Goal: Task Accomplishment & Management: Use online tool/utility

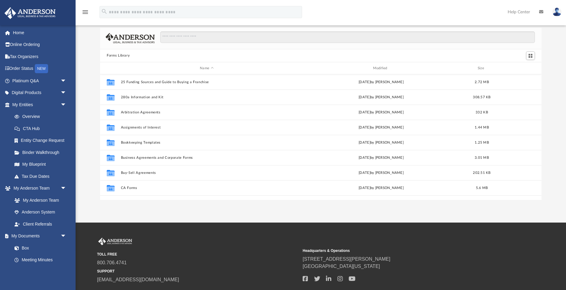
scroll to position [138, 441]
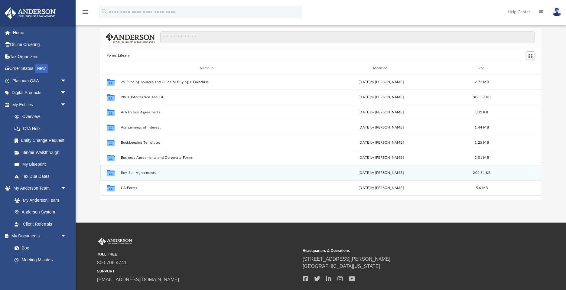
click at [165, 170] on div "Collaborated Folder Buy-Sell Agreements Wed Oct 5 2022 by Michael Bowman 202.51…" at bounding box center [320, 172] width 441 height 15
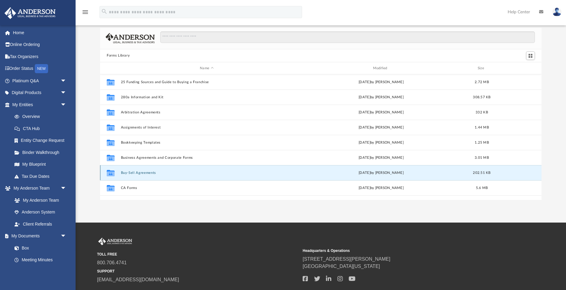
click at [171, 174] on button "Buy-Sell Agreements" at bounding box center [207, 173] width 172 height 4
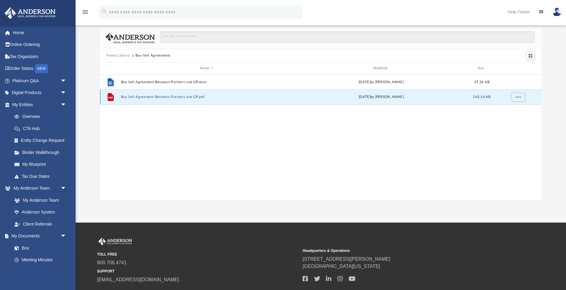
click at [187, 97] on button "Buy Sell Agreement Between Partners and GP.pdf" at bounding box center [207, 97] width 172 height 4
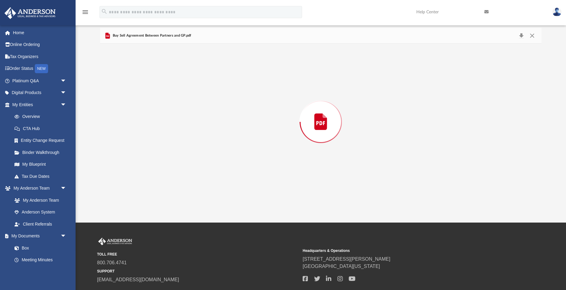
click at [187, 97] on div "Preview" at bounding box center [320, 122] width 441 height 156
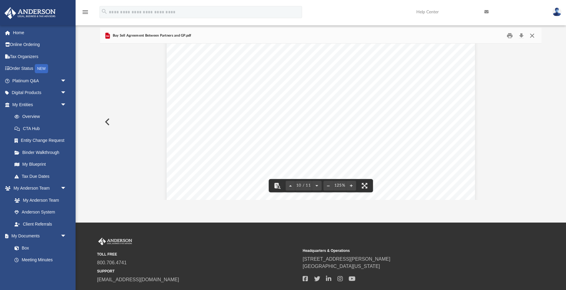
click at [531, 37] on button "Close" at bounding box center [532, 35] width 11 height 9
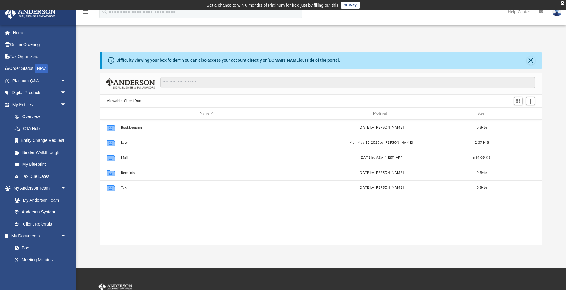
scroll to position [138, 441]
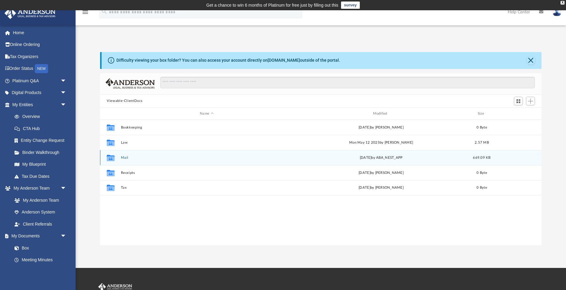
click at [145, 157] on button "Mail" at bounding box center [207, 158] width 172 height 4
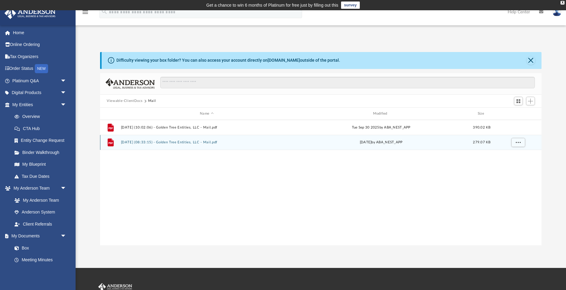
click at [239, 141] on button "[DATE] (08:33:15) - Golden Tree Entities, LLC - Mail.pdf" at bounding box center [207, 143] width 172 height 4
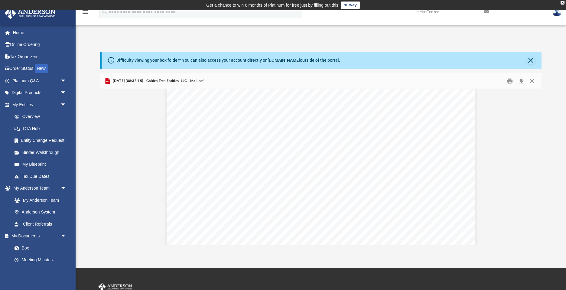
scroll to position [0, 0]
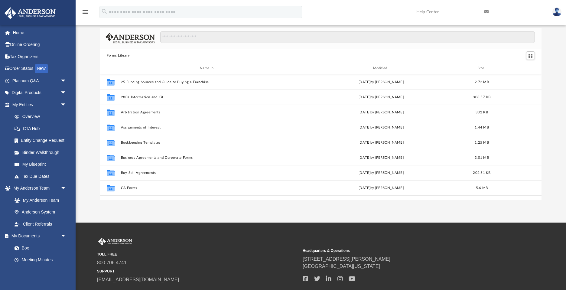
scroll to position [138, 441]
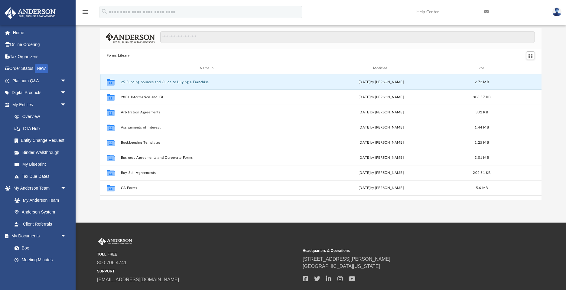
click at [187, 82] on button "25 Funding Sources and Guide to Buying a Franchise" at bounding box center [207, 82] width 172 height 4
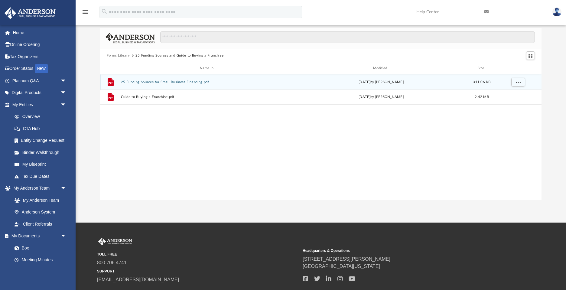
click at [185, 83] on button "25 Funding Sources for Small Business Financing.pdf" at bounding box center [207, 82] width 172 height 4
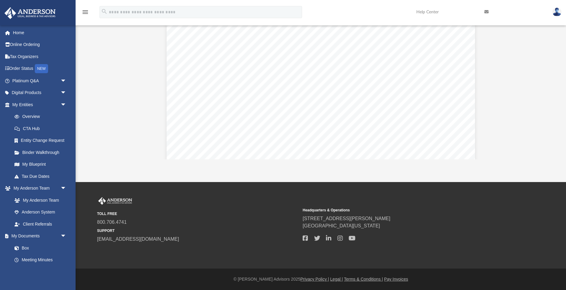
scroll to position [2656, 0]
click at [327, 93] on div "That is your choice of course. But as I stated earlier, the cheapest form of fi…" at bounding box center [321, -1] width 308 height 399
click at [28, 247] on link "Box" at bounding box center [41, 248] width 67 height 12
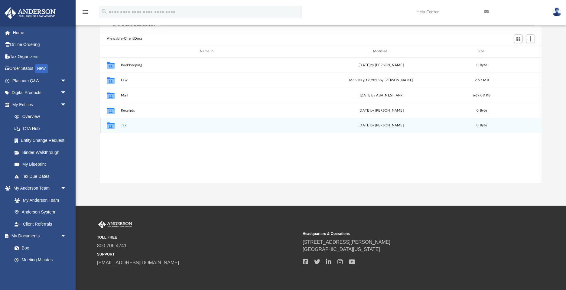
scroll to position [62, 0]
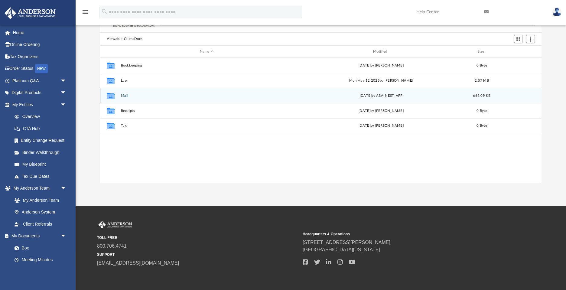
click at [171, 94] on button "Mail" at bounding box center [207, 96] width 172 height 4
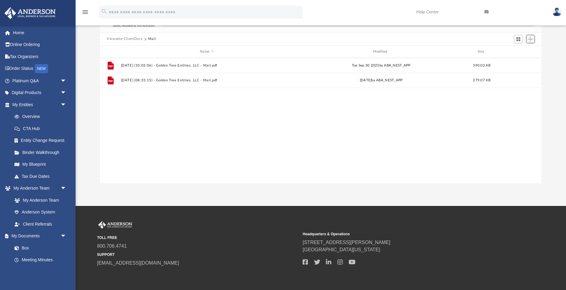
click at [530, 39] on span "Add" at bounding box center [530, 39] width 5 height 5
click at [520, 52] on li "Upload" at bounding box center [521, 51] width 19 height 6
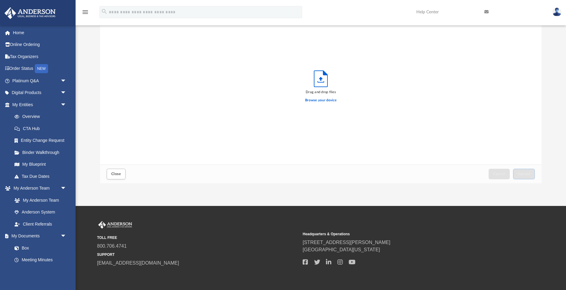
scroll to position [153, 441]
click at [319, 100] on label "Browse your device" at bounding box center [320, 100] width 31 height 5
click at [0, 0] on input "Browse your device" at bounding box center [0, 0] width 0 height 0
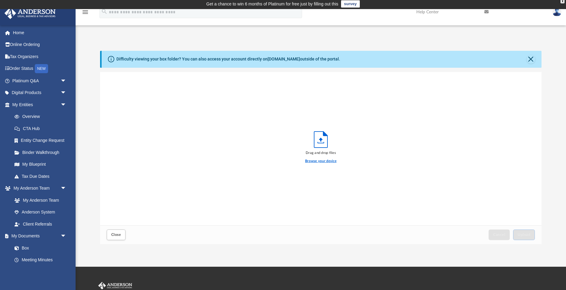
scroll to position [0, 0]
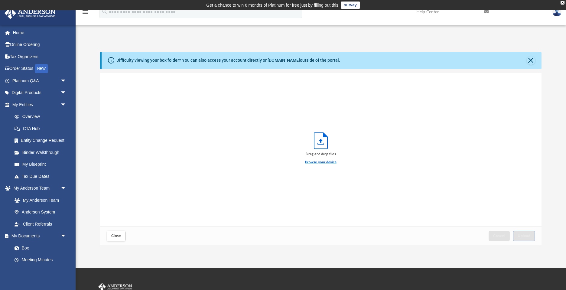
click at [314, 161] on label "Browse your device" at bounding box center [320, 162] width 31 height 5
click at [0, 0] on input "Browse your device" at bounding box center [0, 0] width 0 height 0
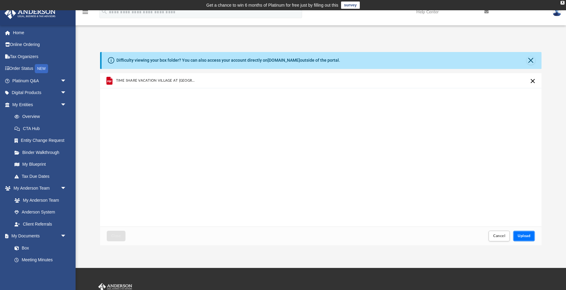
click at [526, 236] on span "Upload" at bounding box center [524, 236] width 13 height 4
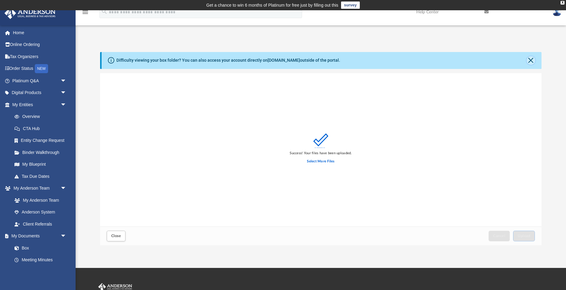
click at [531, 63] on button "Close" at bounding box center [531, 60] width 8 height 8
